Goal: Task Accomplishment & Management: Complete application form

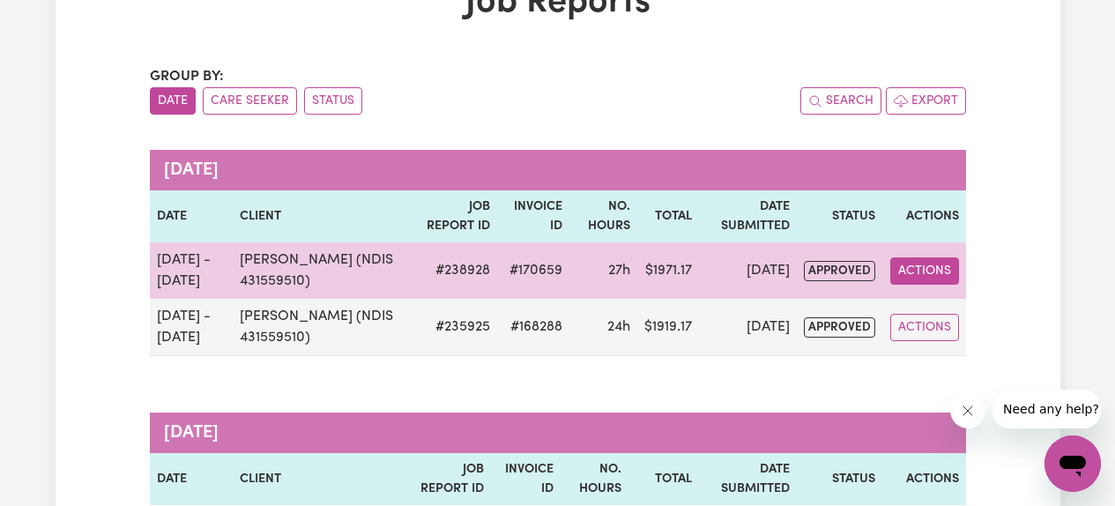
click at [929, 278] on button "Actions" at bounding box center [924, 270] width 69 height 27
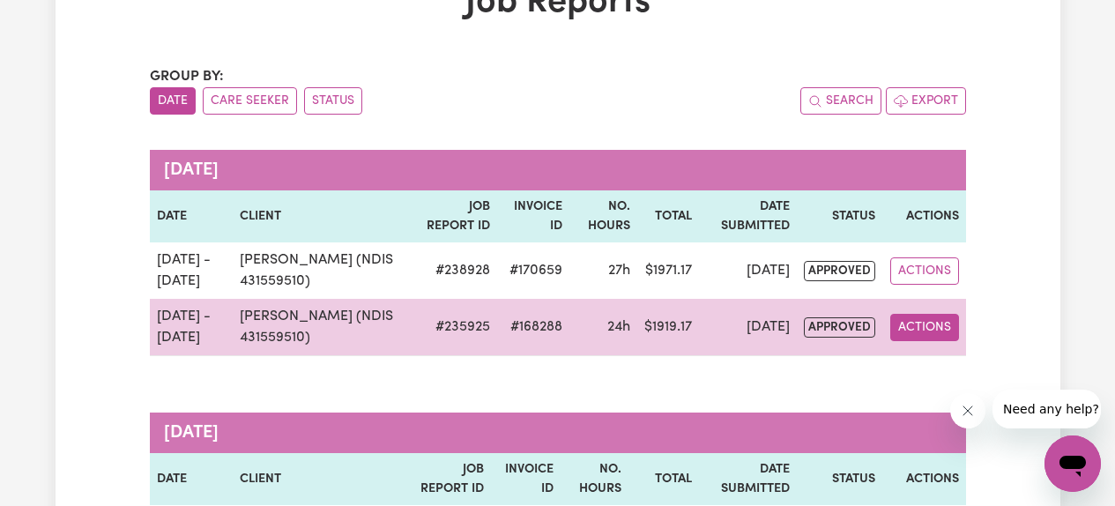
click at [909, 323] on button "Actions" at bounding box center [924, 327] width 69 height 27
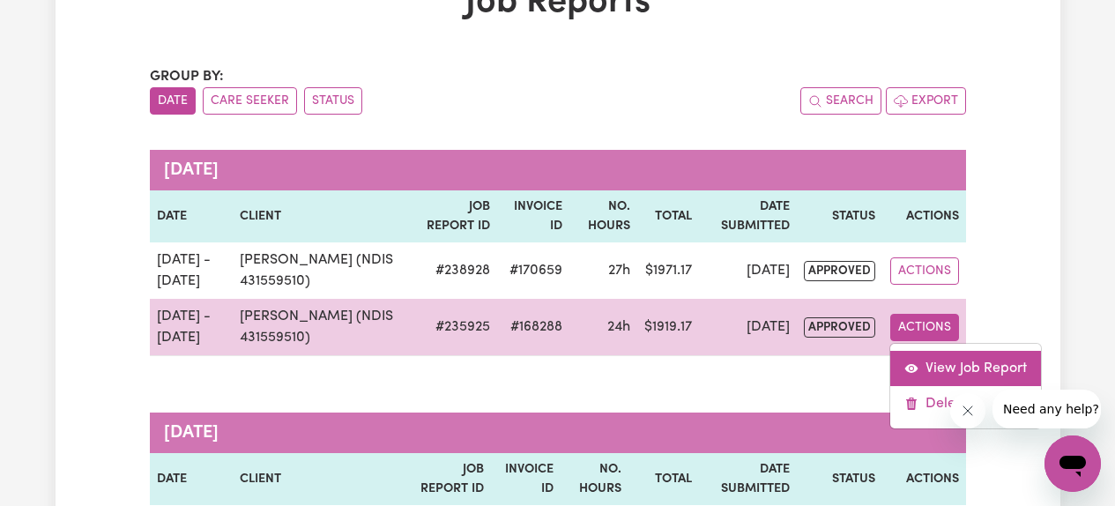
click at [917, 362] on icon "View job report 235925" at bounding box center [911, 368] width 14 height 14
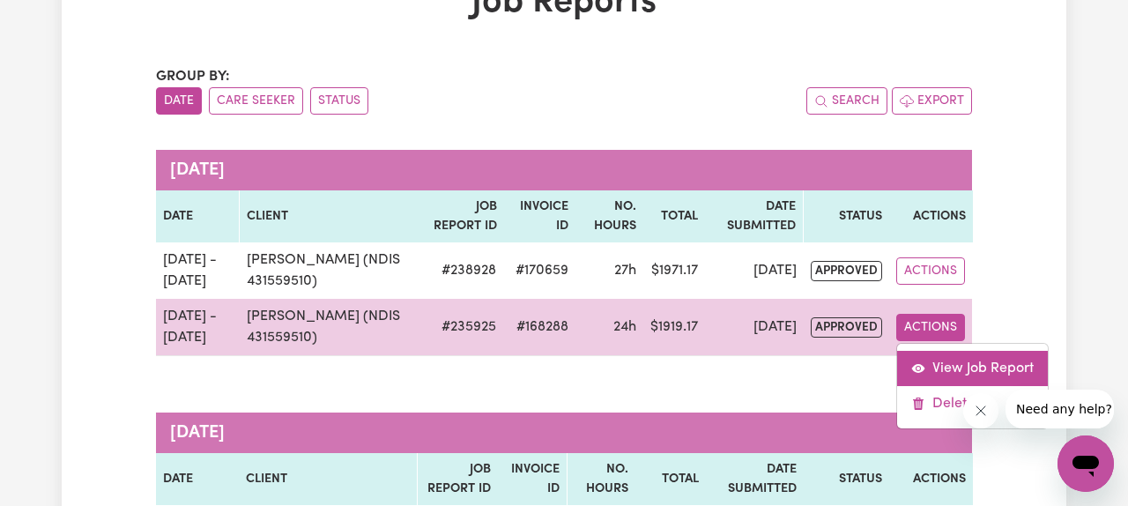
select select "pm"
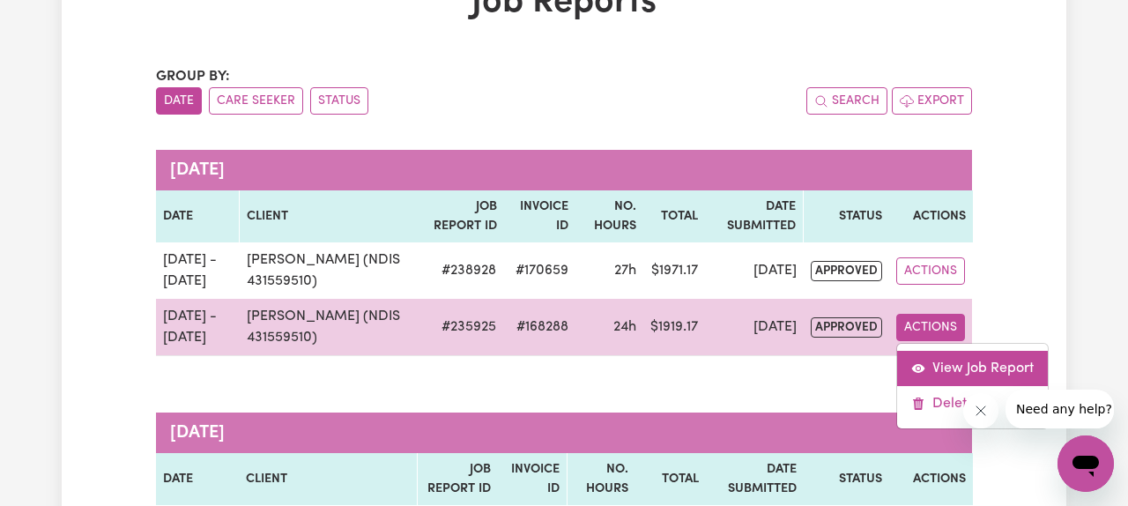
select select "pm"
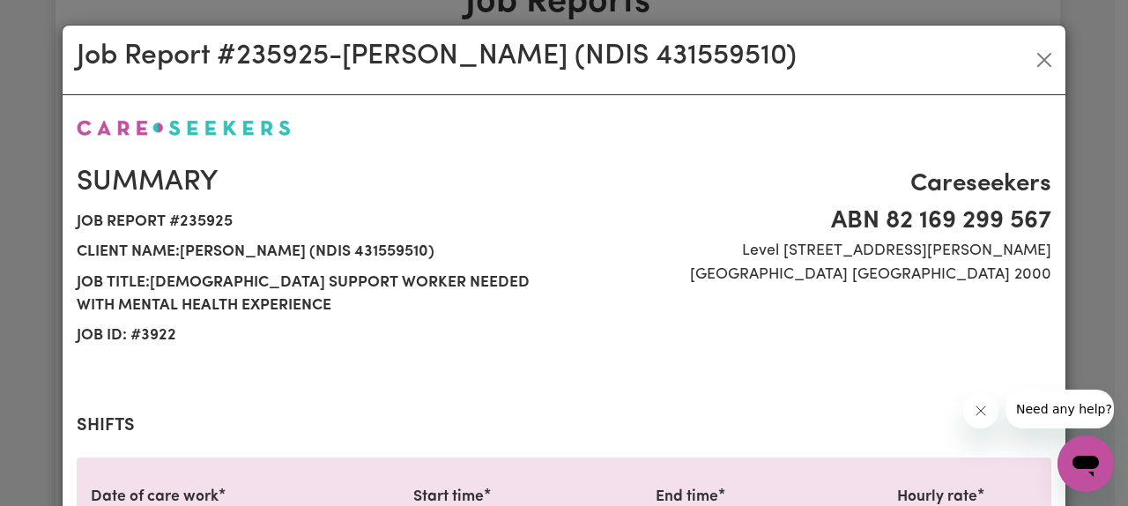
select select "61.07-Weekday"
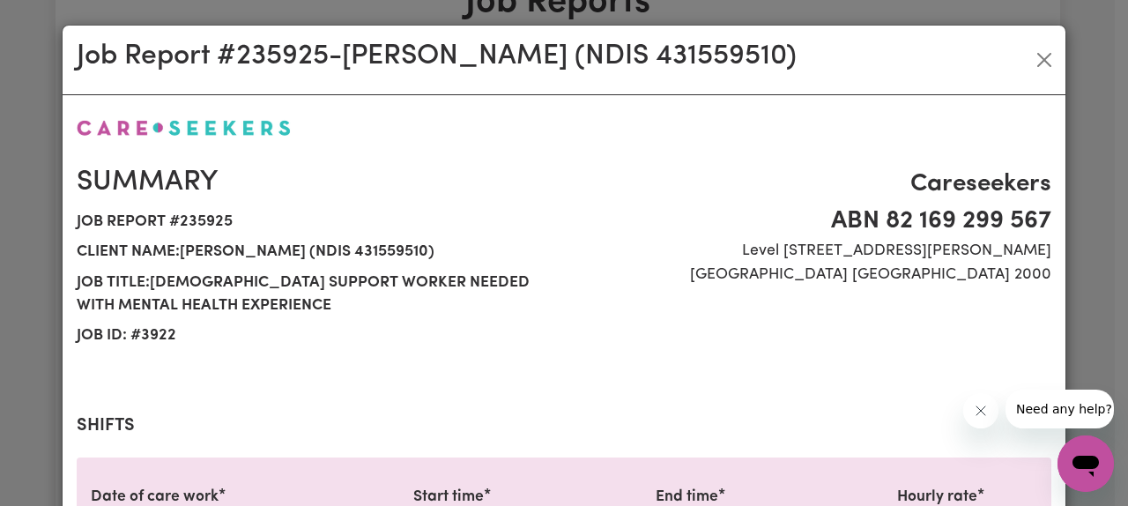
select select "61.07-Weekday"
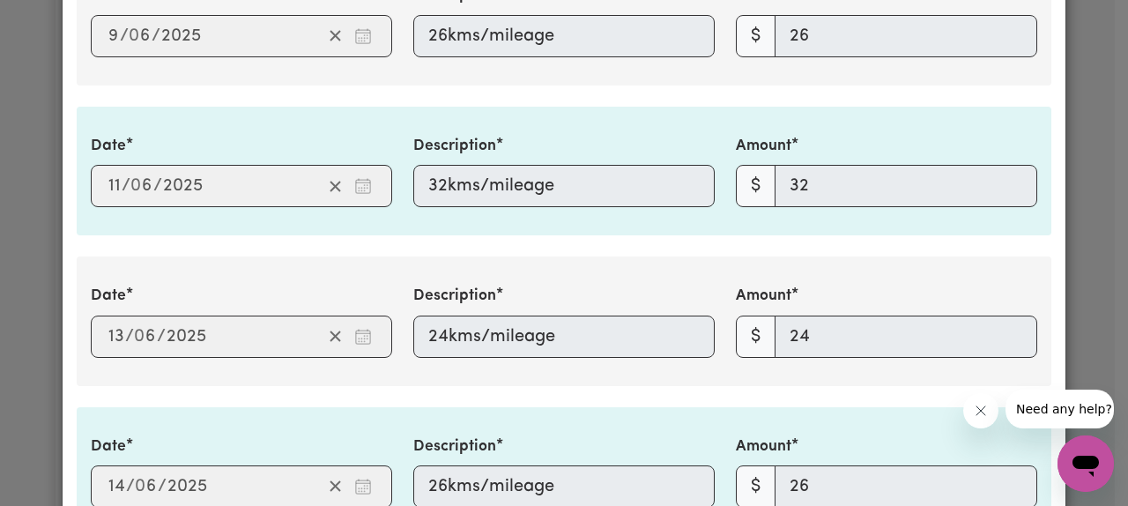
scroll to position [3343, 0]
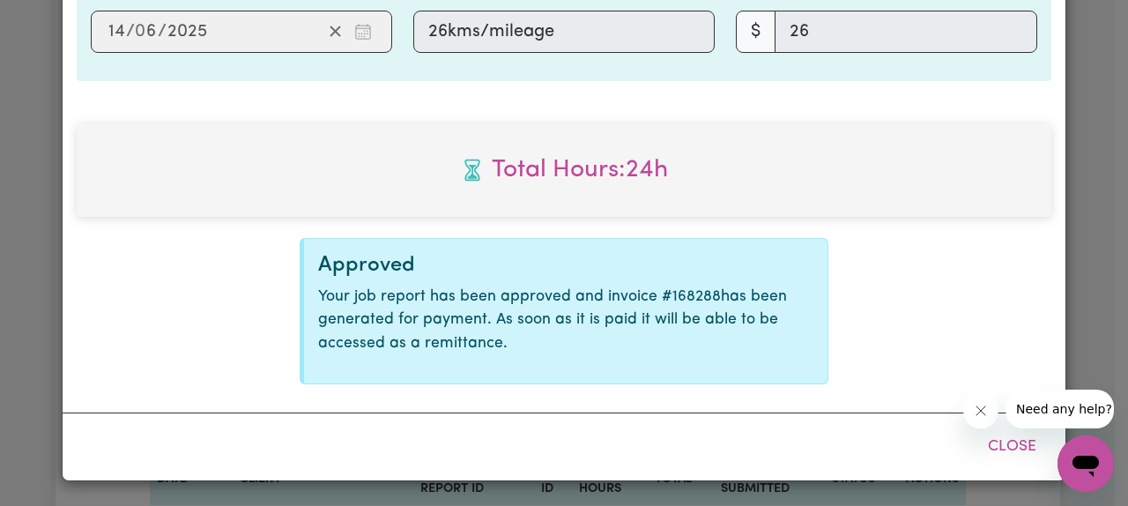
click at [16, 230] on div "Job Report # 235925 - [PERSON_NAME] (NDIS 431559510) Summary Job report # 23592…" at bounding box center [564, 253] width 1128 height 506
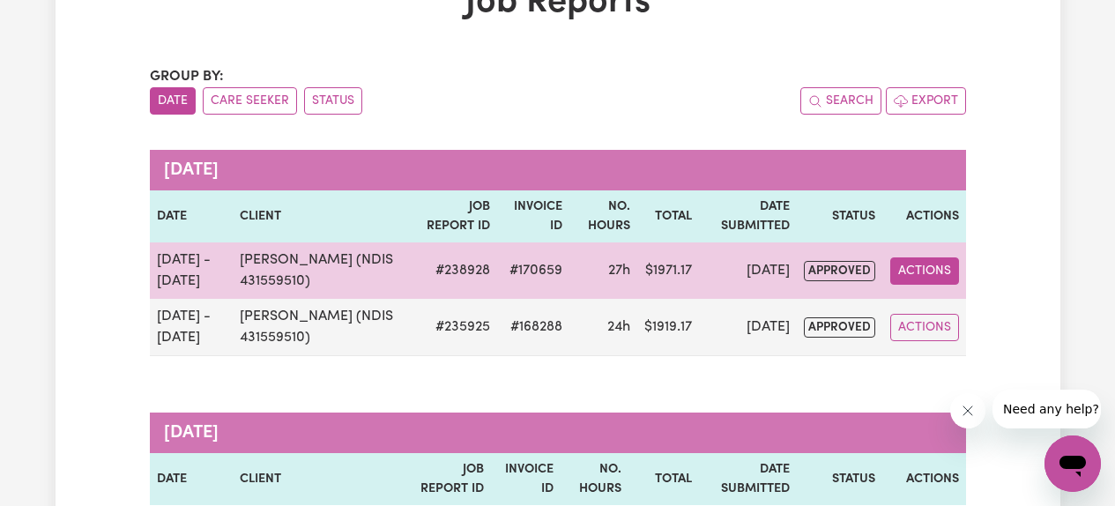
click at [921, 266] on button "Actions" at bounding box center [924, 270] width 69 height 27
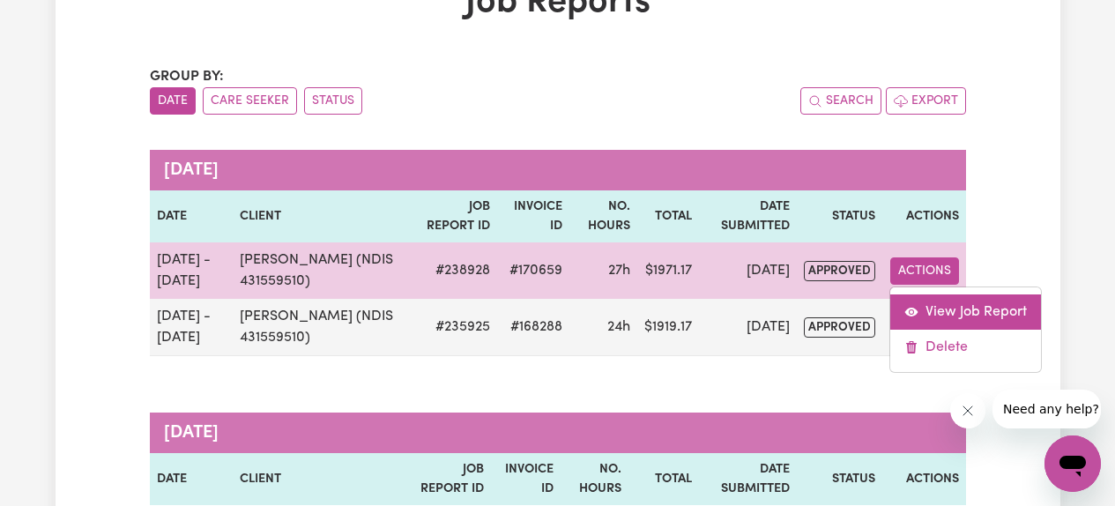
click at [920, 308] on link "View Job Report" at bounding box center [965, 311] width 151 height 35
select select "pm"
select select "61.07-Weekday"
select select "pm"
select select "61.07-Weekday"
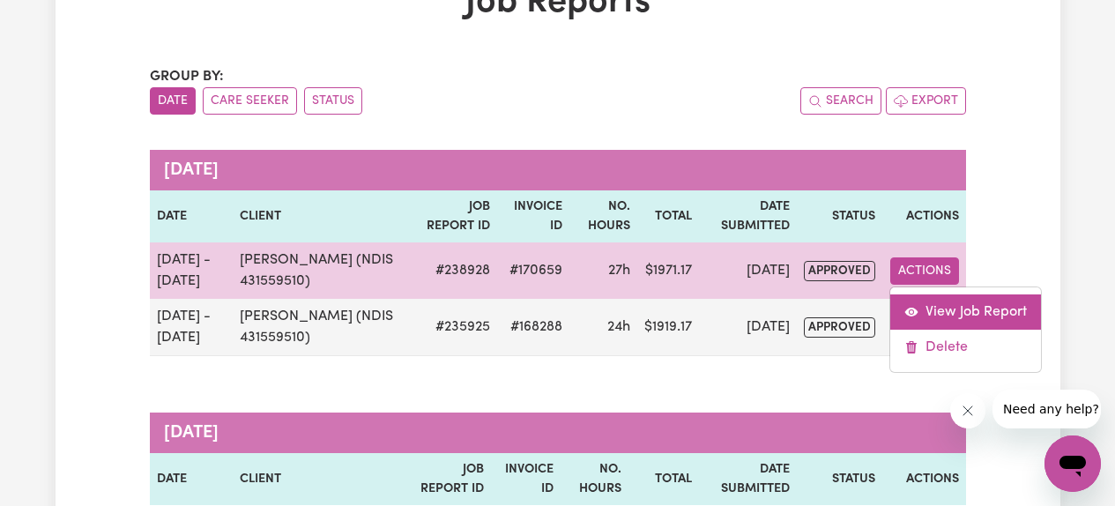
select select "pm"
select select "61.07-Weekday"
select select "pm"
select select "61.07-Weekday"
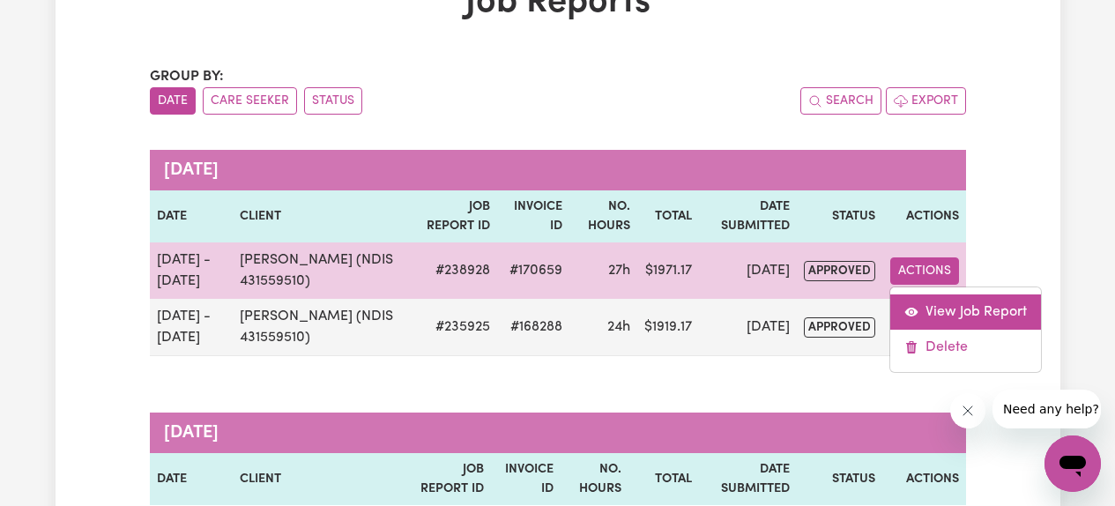
select select "pm"
select select "61.07-Weekday"
select select "pm"
select select "61.07-Weekday"
select select "pm"
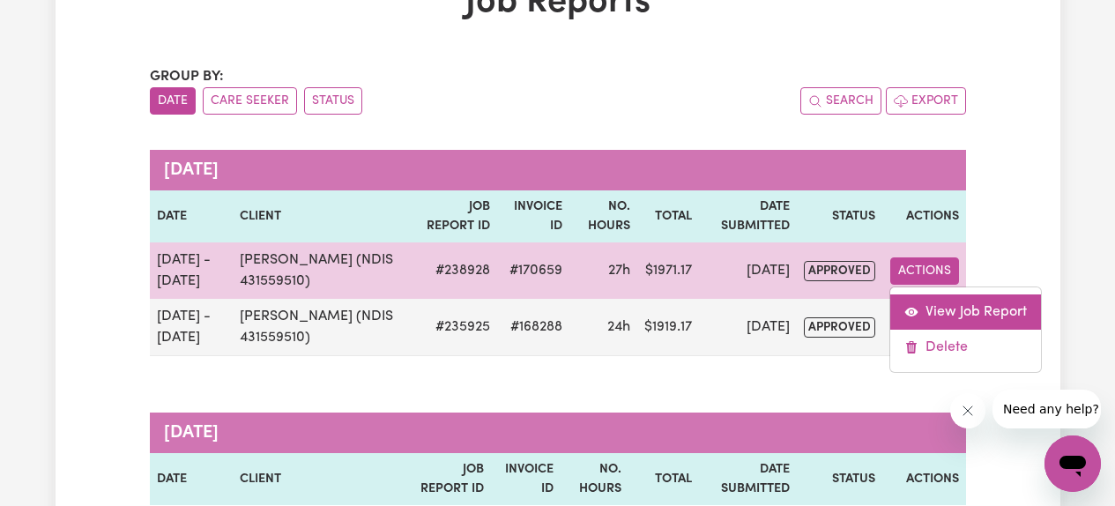
select select "pm"
select select "61.07-Weekday"
select select "pm"
select select "61.07-Weekday"
select select "pm"
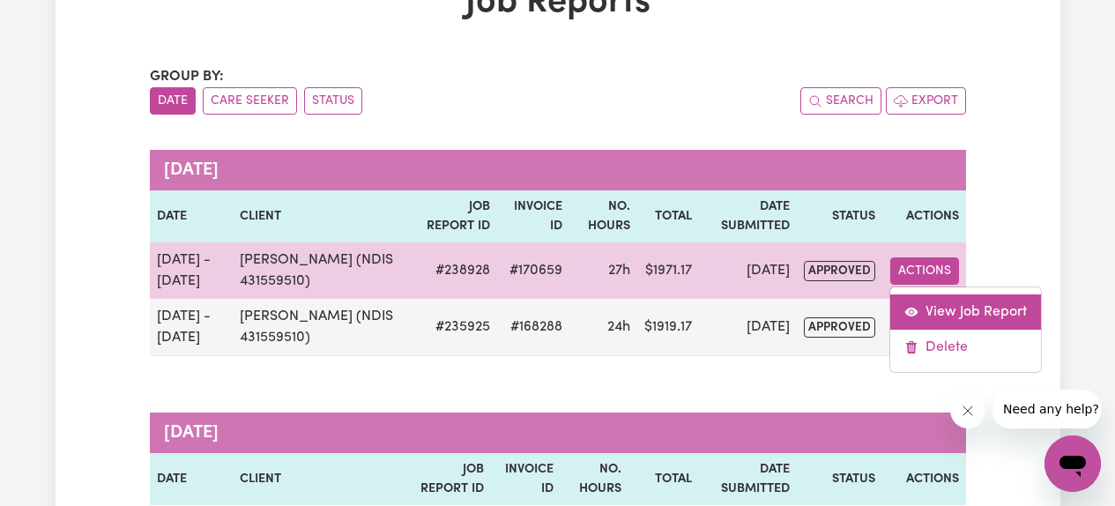
select select "61.07-Weekday"
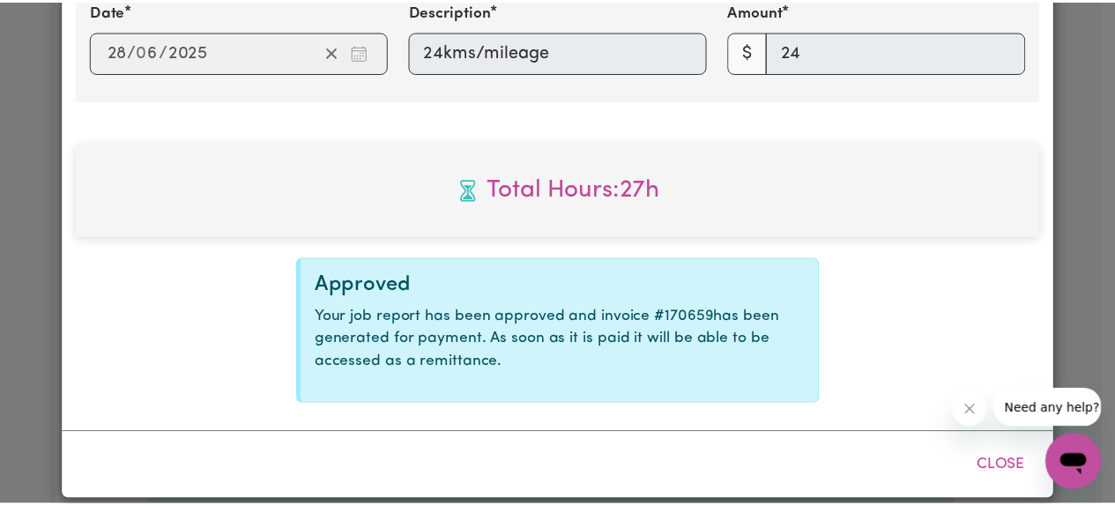
scroll to position [3691, 0]
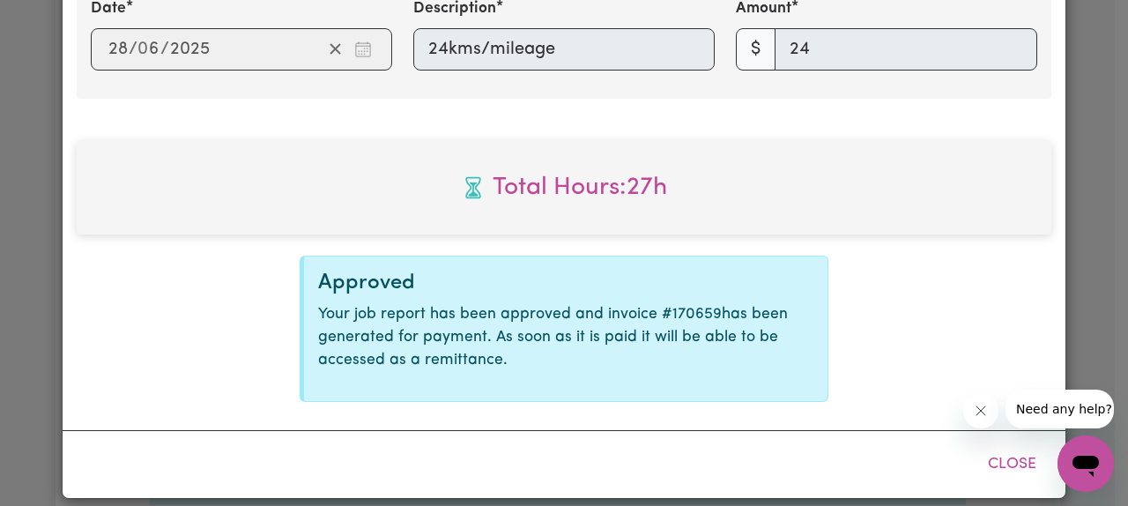
click at [50, 270] on div "Job Report # 238928 - [PERSON_NAME] (NDIS 431559510) Summary Job report # 23892…" at bounding box center [564, 253] width 1128 height 506
